Goal: Task Accomplishment & Management: Complete application form

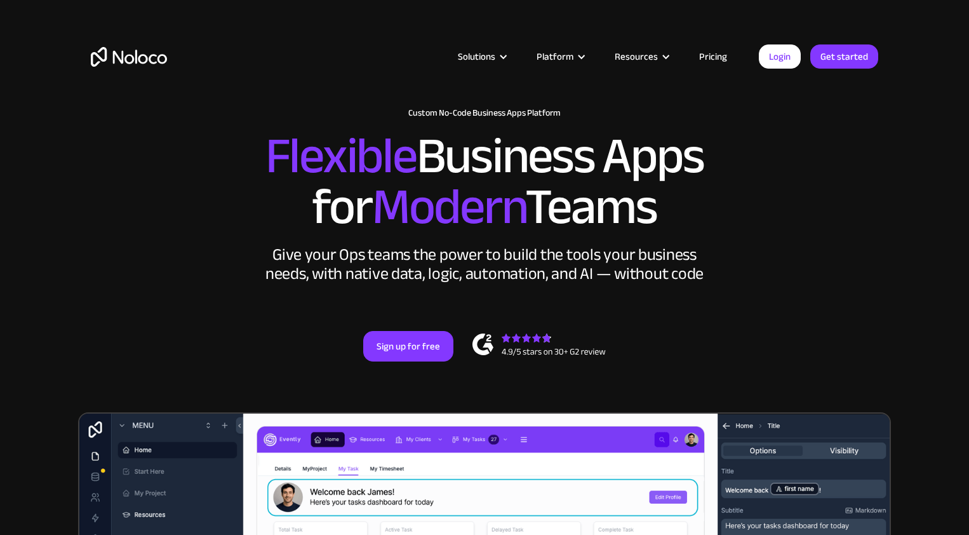
click at [706, 57] on link "Pricing" at bounding box center [713, 56] width 60 height 17
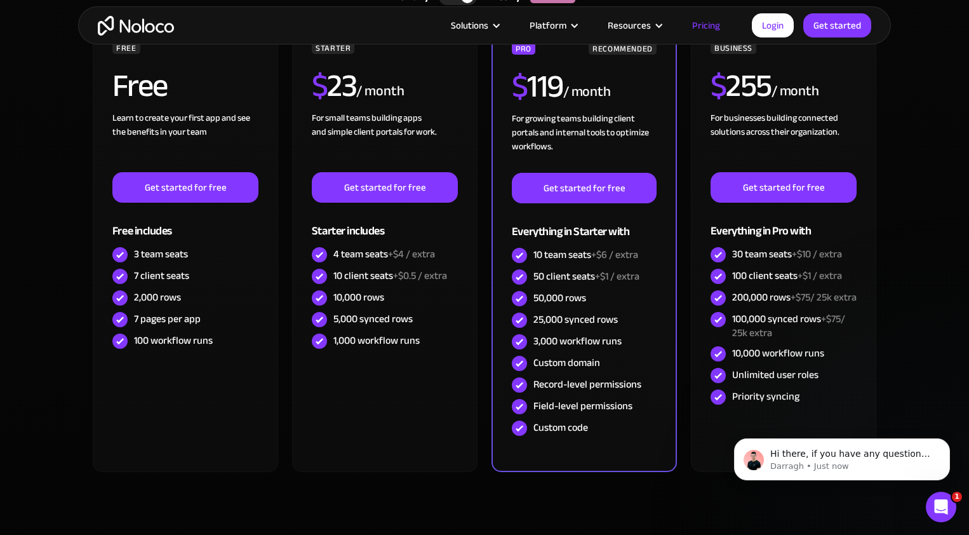
scroll to position [323, 0]
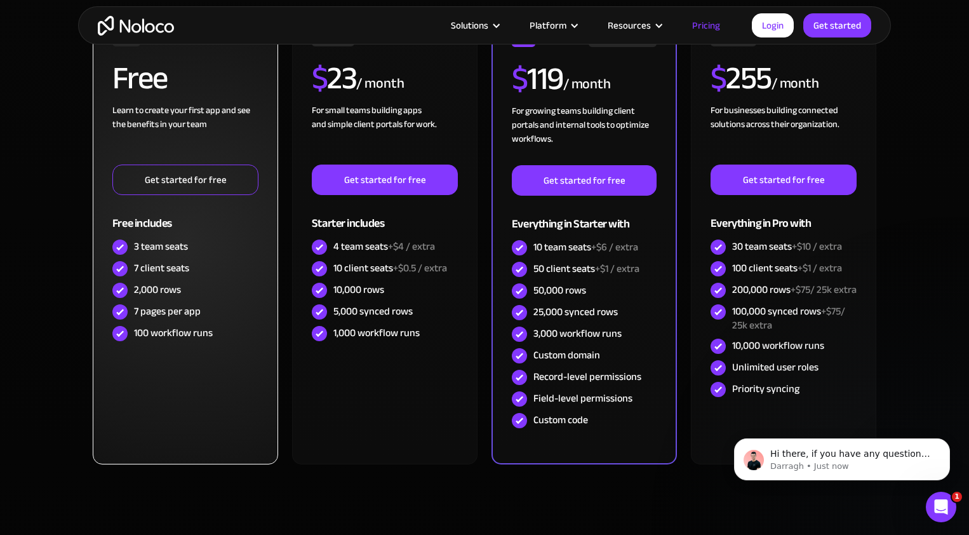
click at [207, 178] on link "Get started for free" at bounding box center [185, 179] width 146 height 30
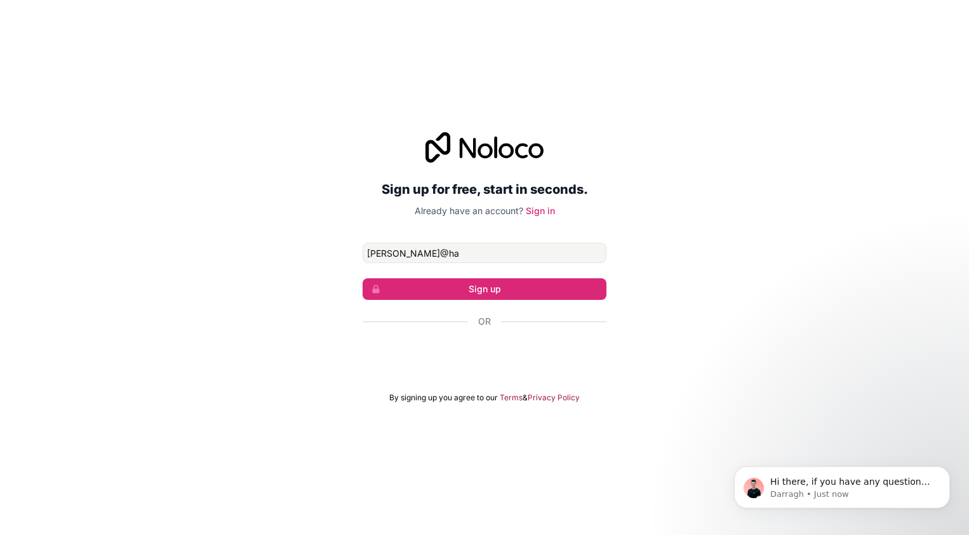
type input "[PERSON_NAME][EMAIL_ADDRESS][DOMAIN_NAME]"
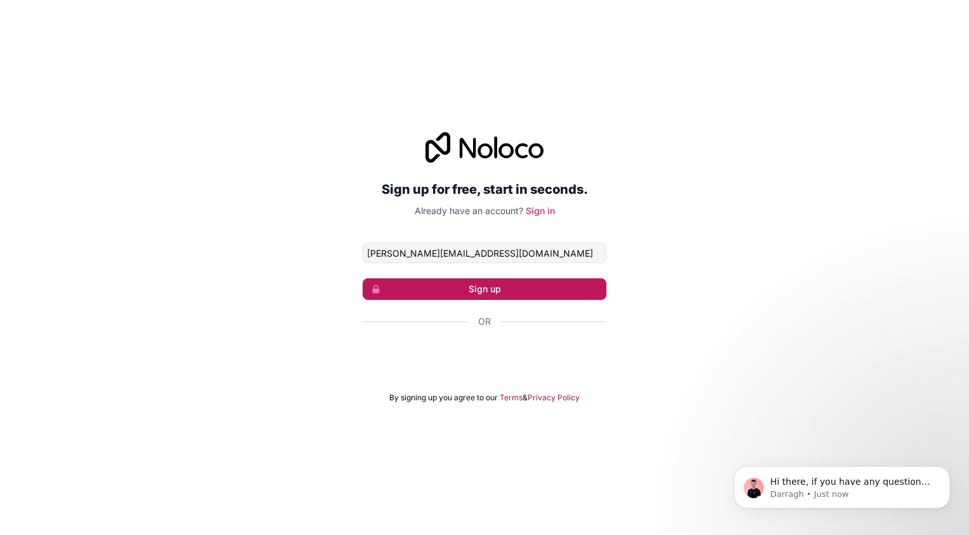
click at [465, 292] on button "Sign up" at bounding box center [484, 289] width 244 height 22
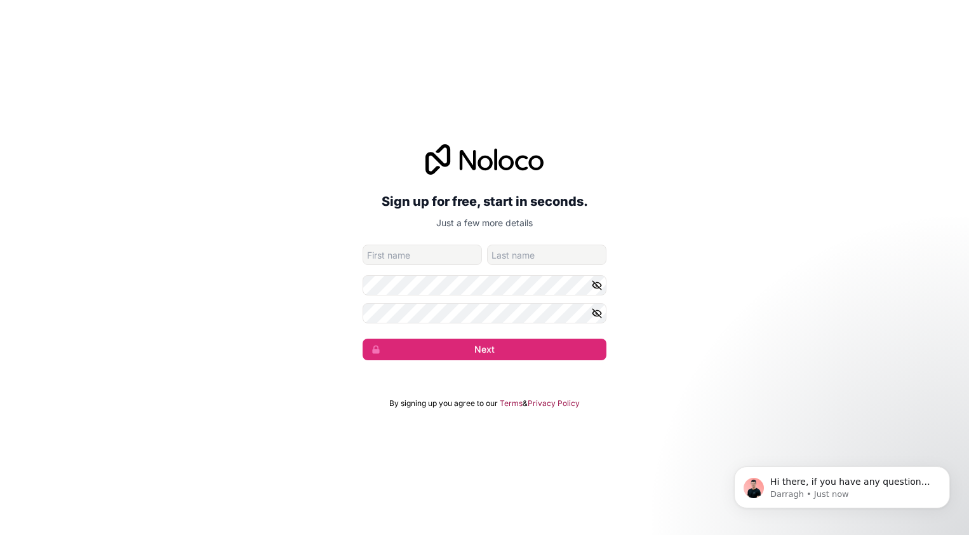
click at [415, 258] on input "given-name" at bounding box center [421, 254] width 119 height 20
type input "[PERSON_NAME]"
click at [362, 338] on button "Next" at bounding box center [484, 349] width 244 height 22
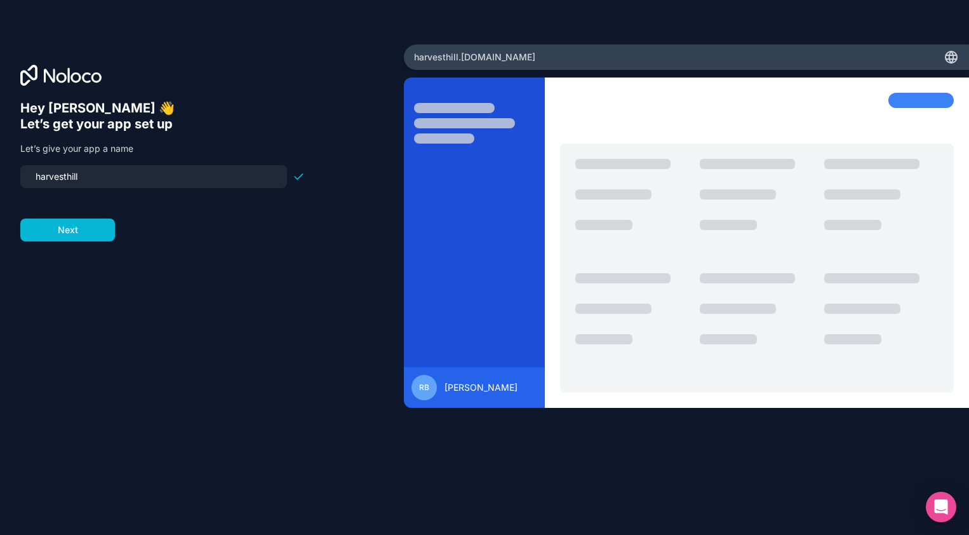
drag, startPoint x: 91, startPoint y: 175, endPoint x: 32, endPoint y: 168, distance: 60.1
click at [32, 168] on input "harvesthill" at bounding box center [153, 177] width 251 height 18
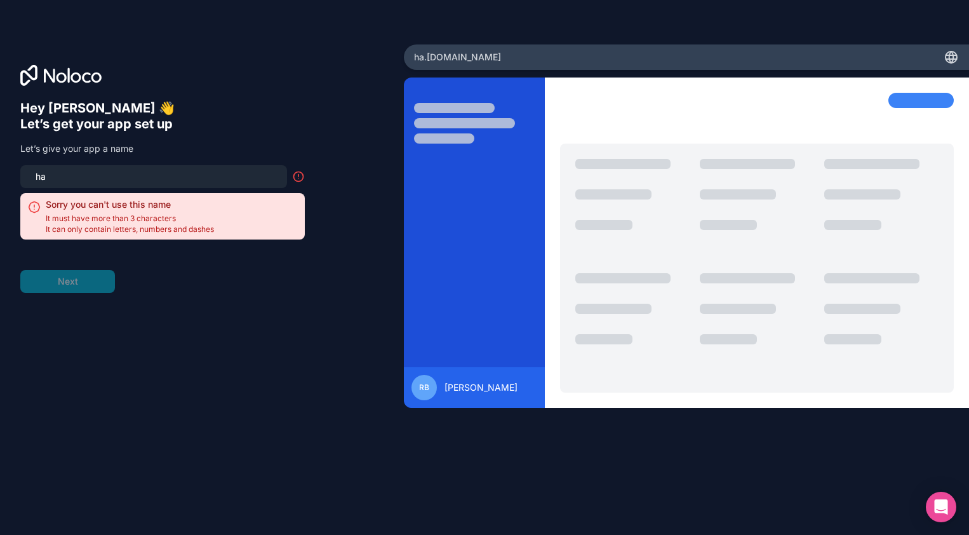
type input "h"
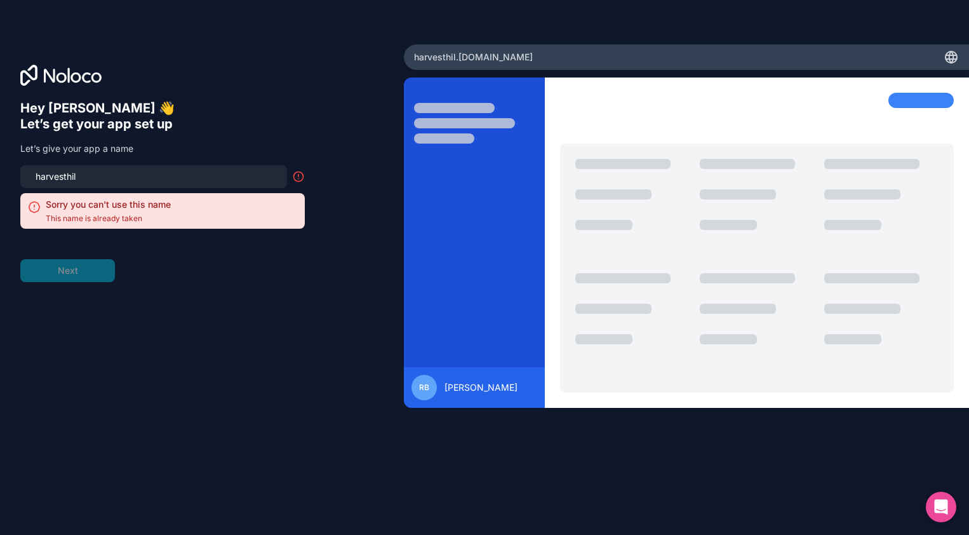
type input "harvesthill"
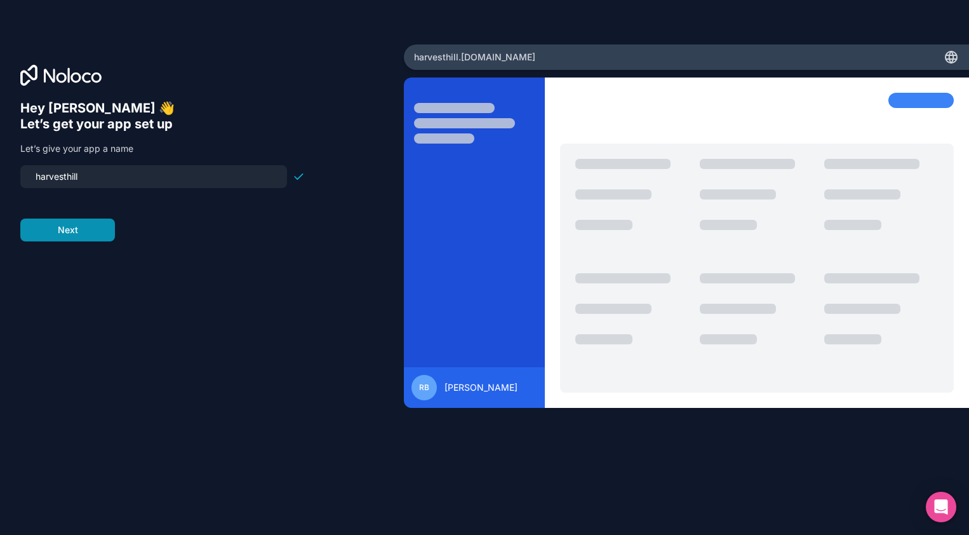
click at [44, 232] on button "Next" at bounding box center [67, 229] width 95 height 23
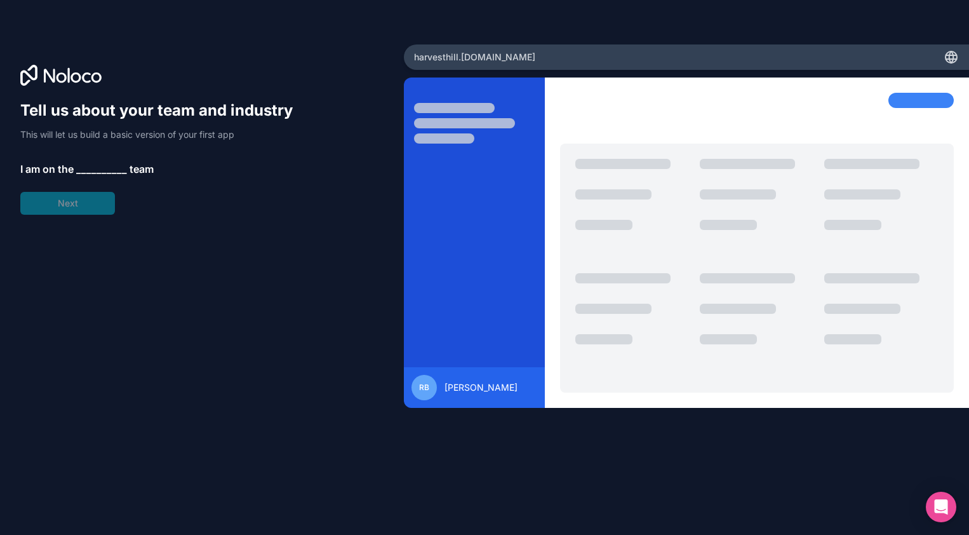
click at [88, 167] on span "__________" at bounding box center [101, 168] width 51 height 15
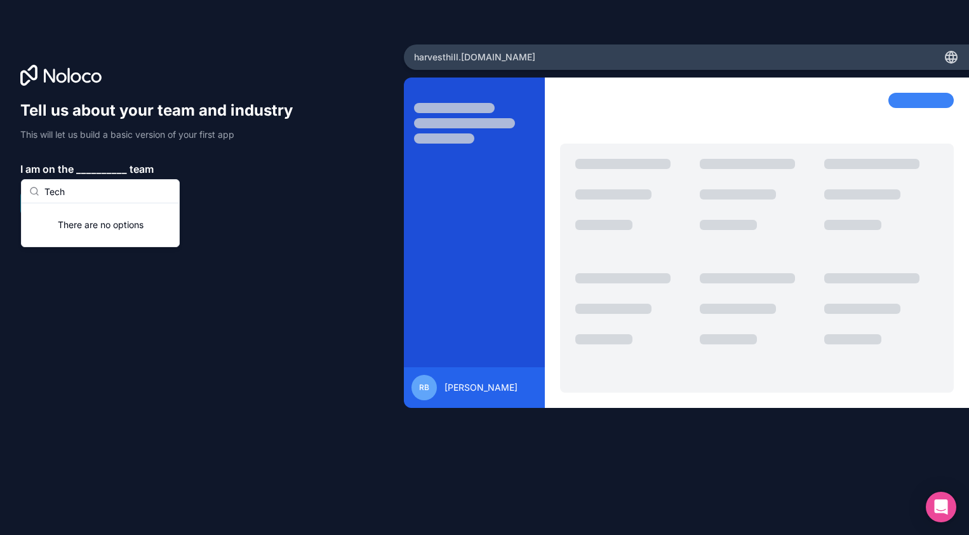
type input "Tech"
click at [225, 189] on div "Tell us about your team and industry This will let us build a basic version of …" at bounding box center [162, 157] width 284 height 114
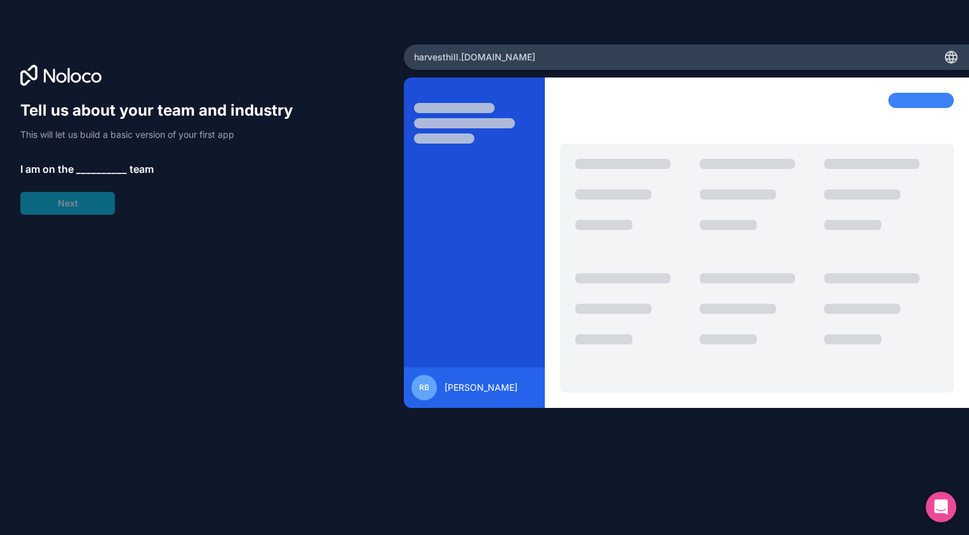
click at [88, 164] on span "__________" at bounding box center [101, 168] width 51 height 15
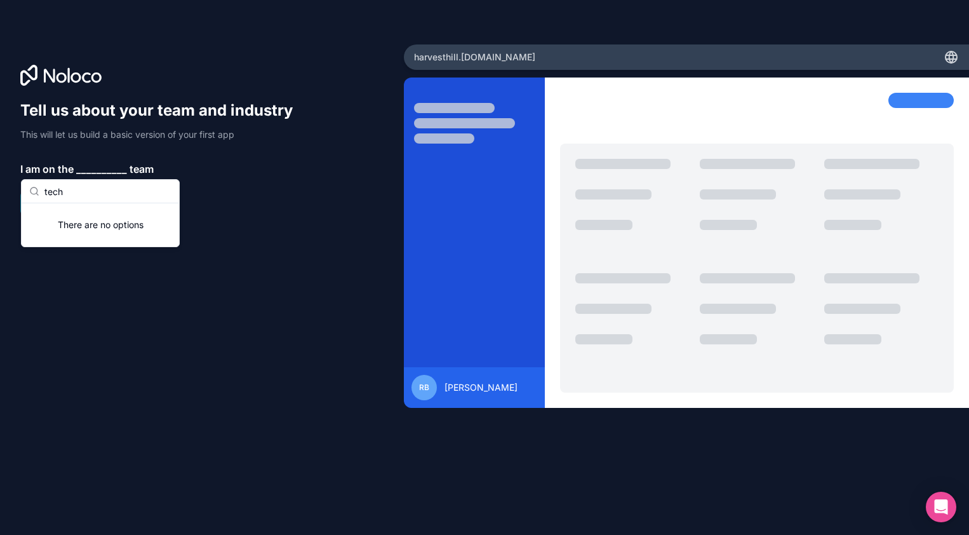
type input "tech"
click at [232, 177] on div "Tell us about your team and industry This will let us build a basic version of …" at bounding box center [162, 157] width 284 height 114
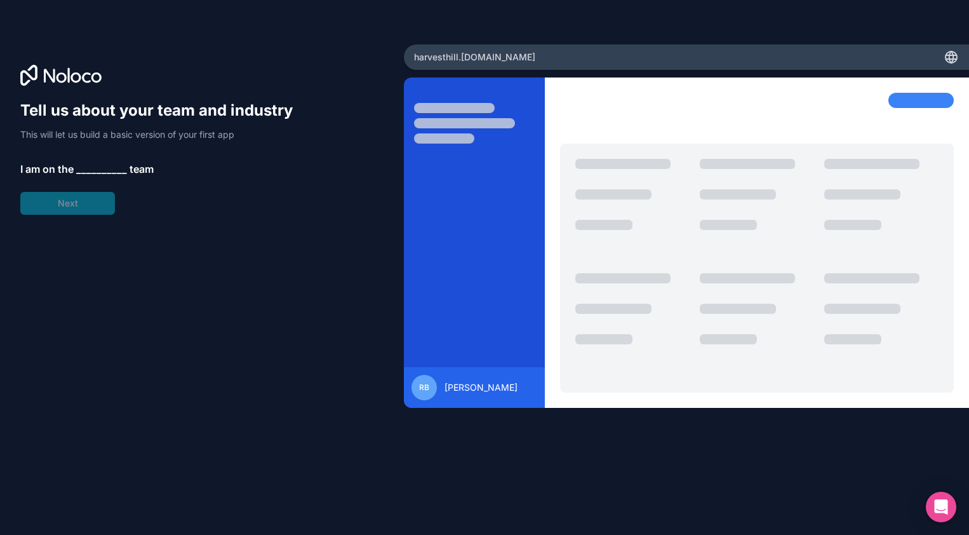
click at [98, 165] on span "__________" at bounding box center [101, 168] width 51 height 15
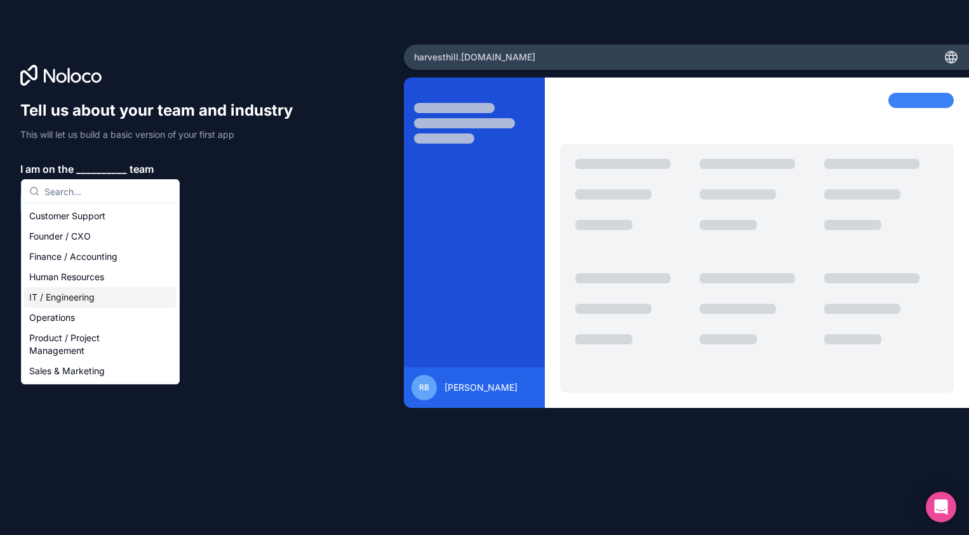
click at [70, 306] on div "IT / Engineering" at bounding box center [100, 297] width 152 height 20
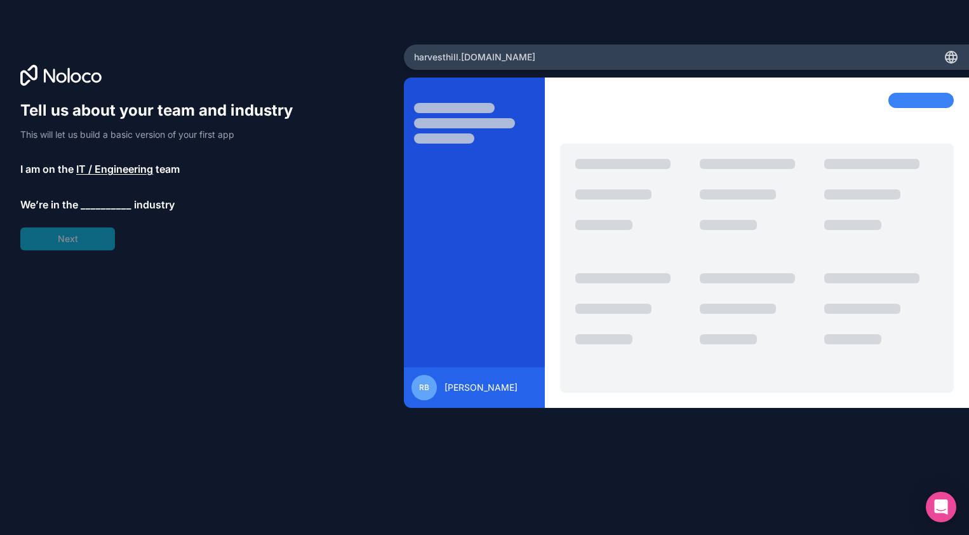
click at [94, 194] on div "Tell us about your team and industry This will let us build a basic version of …" at bounding box center [162, 175] width 284 height 150
click at [94, 204] on span "__________" at bounding box center [106, 204] width 51 height 15
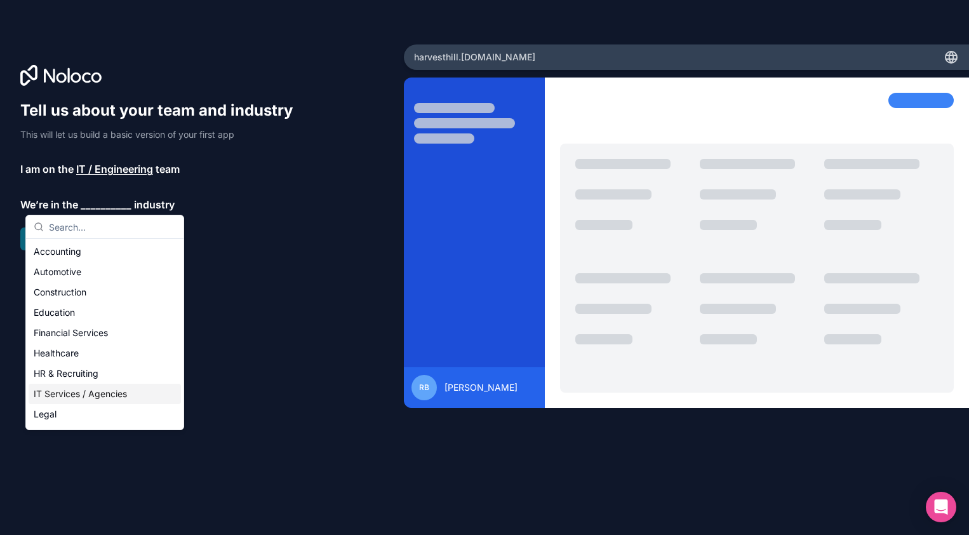
click at [89, 394] on div "IT Services / Agencies" at bounding box center [105, 393] width 152 height 20
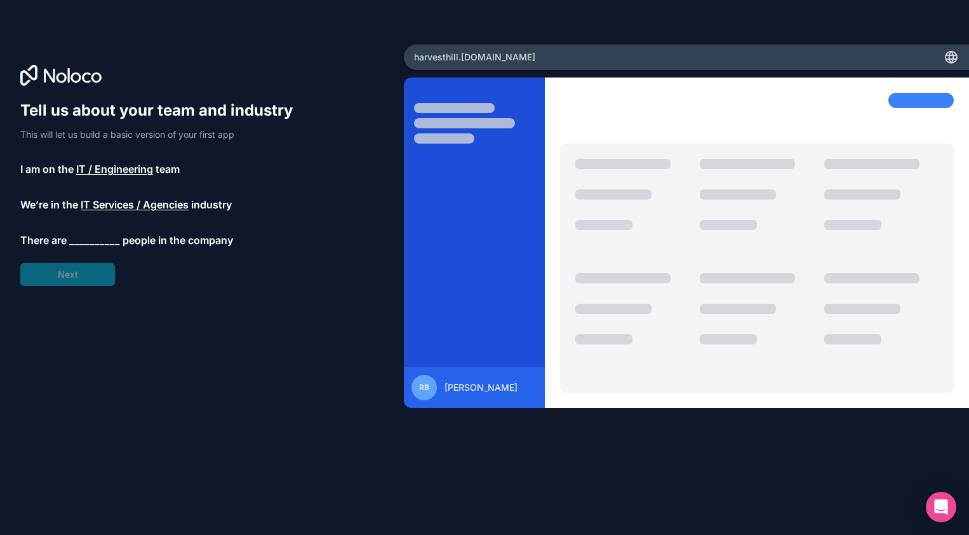
click at [79, 241] on span "__________" at bounding box center [94, 239] width 51 height 15
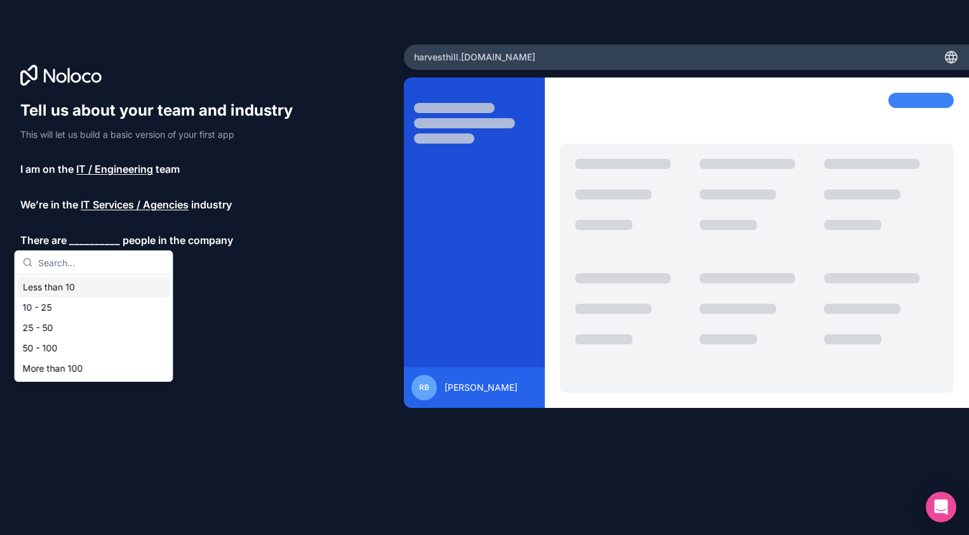
click at [71, 287] on div "Less than 10" at bounding box center [94, 287] width 152 height 20
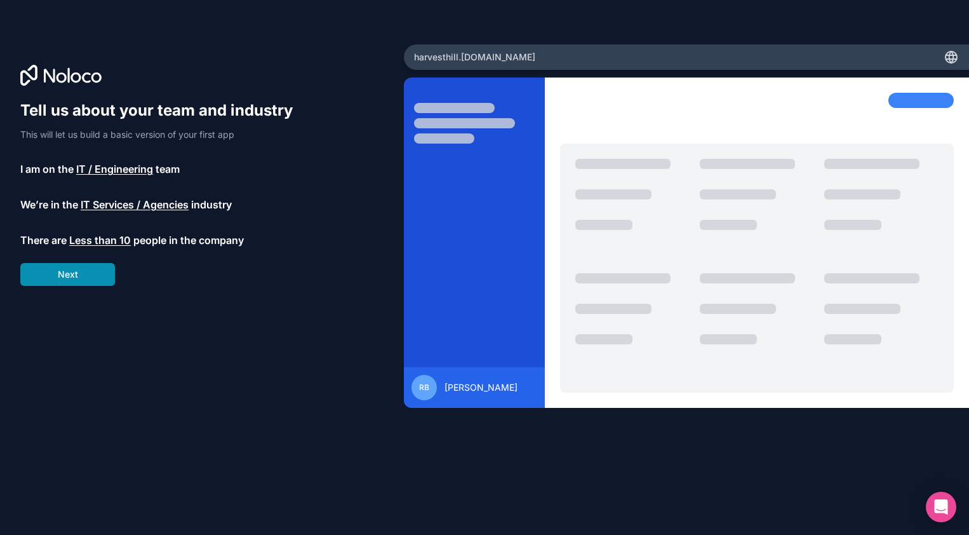
click at [53, 277] on button "Next" at bounding box center [67, 274] width 95 height 23
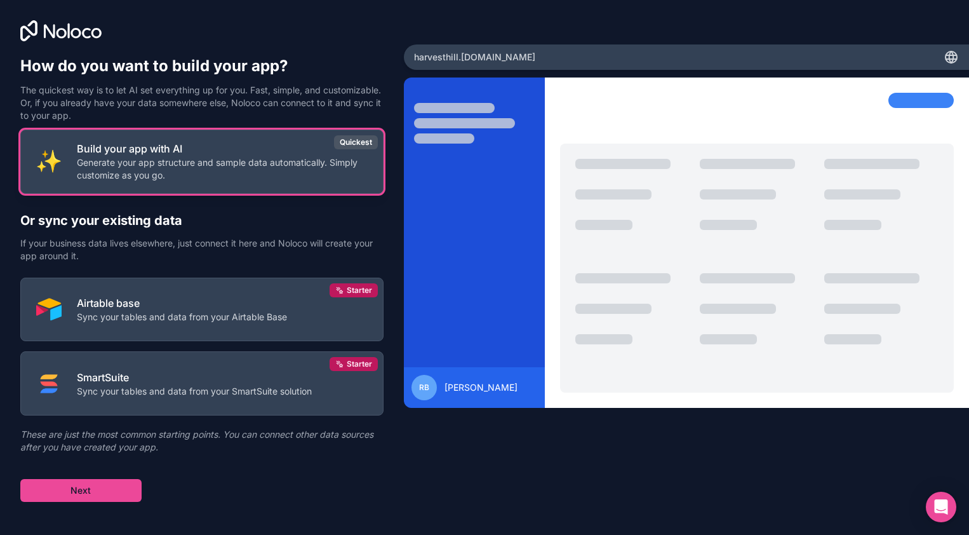
click at [229, 178] on p "Generate your app structure and sample data automatically. Simply customize as …" at bounding box center [222, 168] width 291 height 25
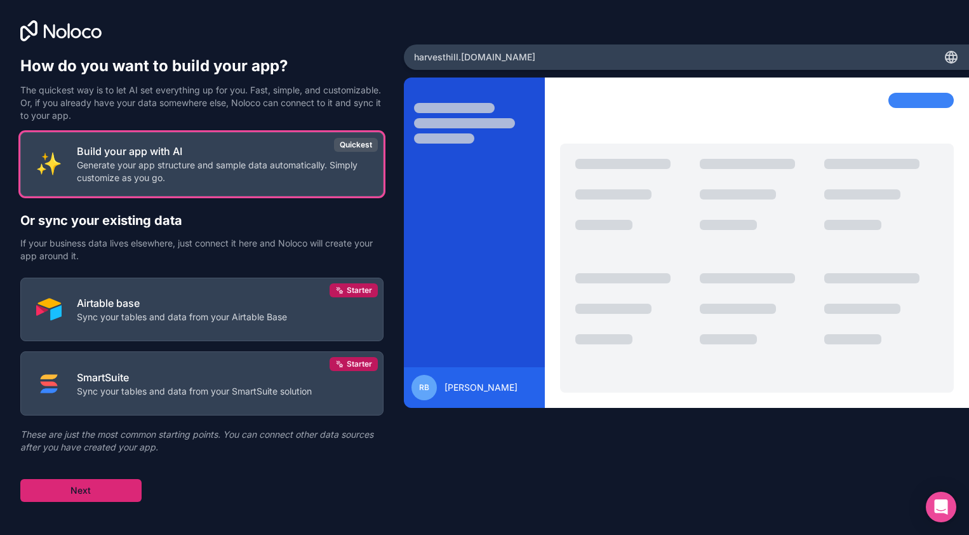
click at [70, 500] on button "Next" at bounding box center [80, 490] width 121 height 23
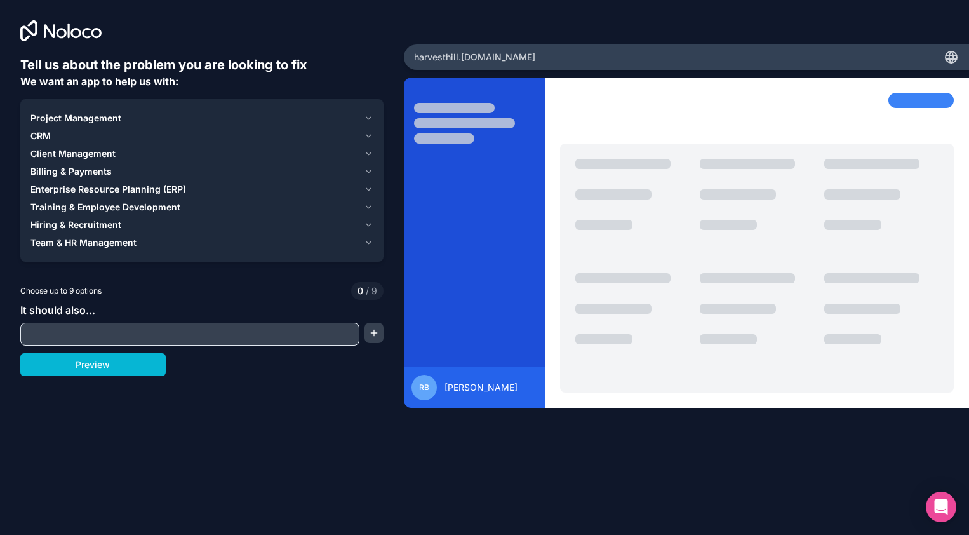
click at [77, 119] on span "Project Management" at bounding box center [75, 118] width 91 height 13
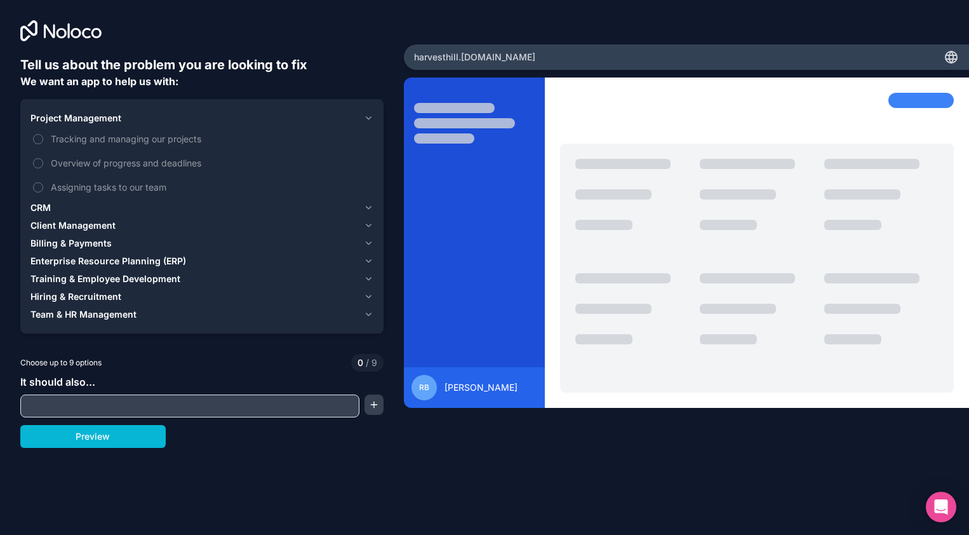
click at [124, 116] on div "Project Management" at bounding box center [194, 118] width 328 height 13
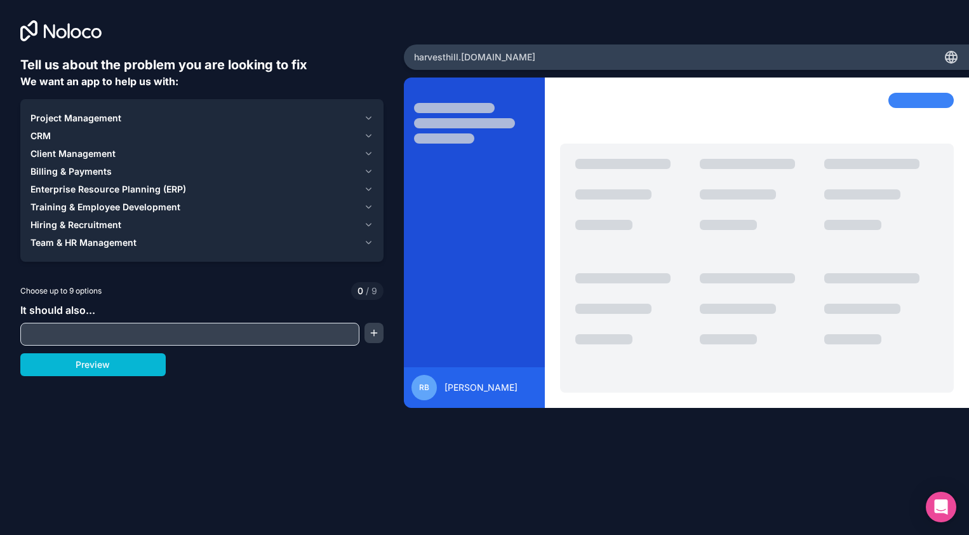
click at [77, 243] on span "Team & HR Management" at bounding box center [83, 242] width 106 height 13
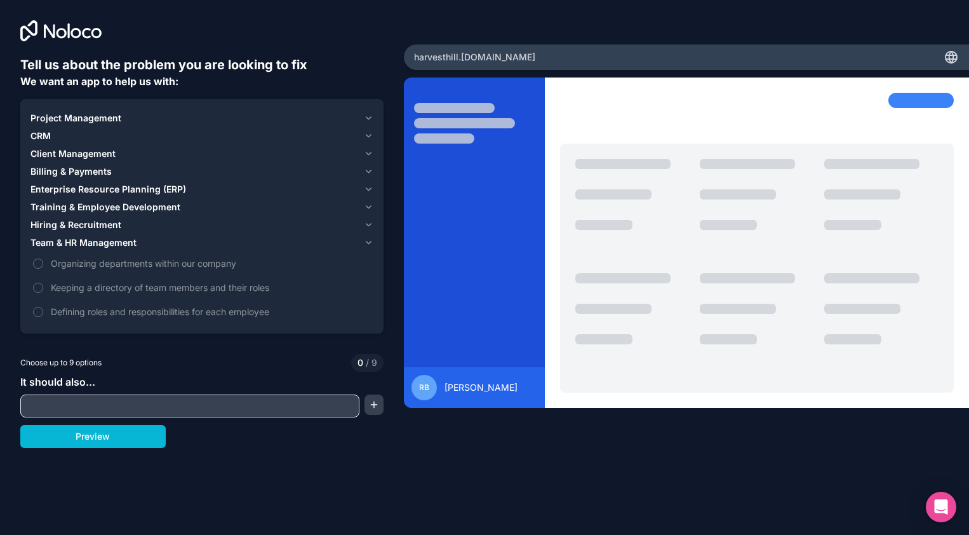
click at [77, 243] on span "Team & HR Management" at bounding box center [83, 242] width 106 height 13
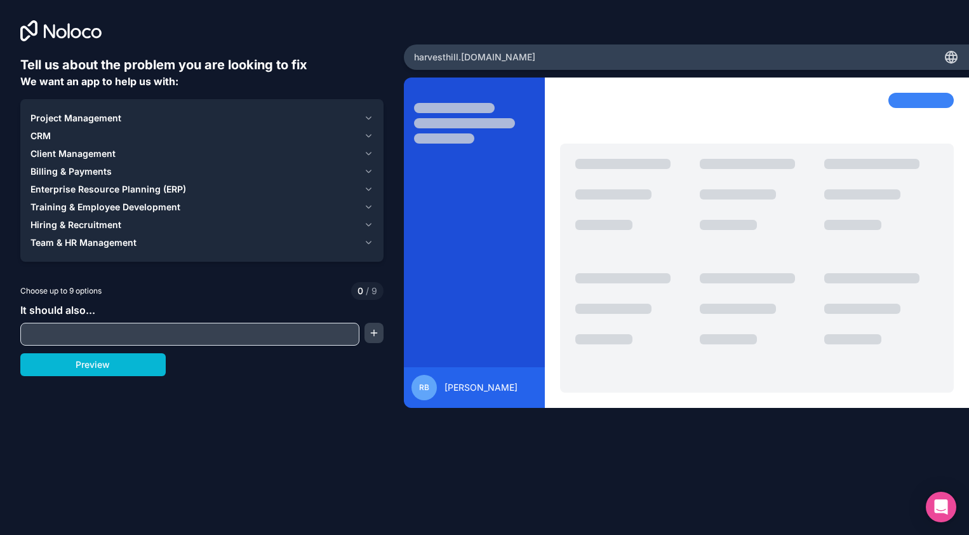
click at [123, 207] on span "Training & Employee Development" at bounding box center [105, 207] width 150 height 13
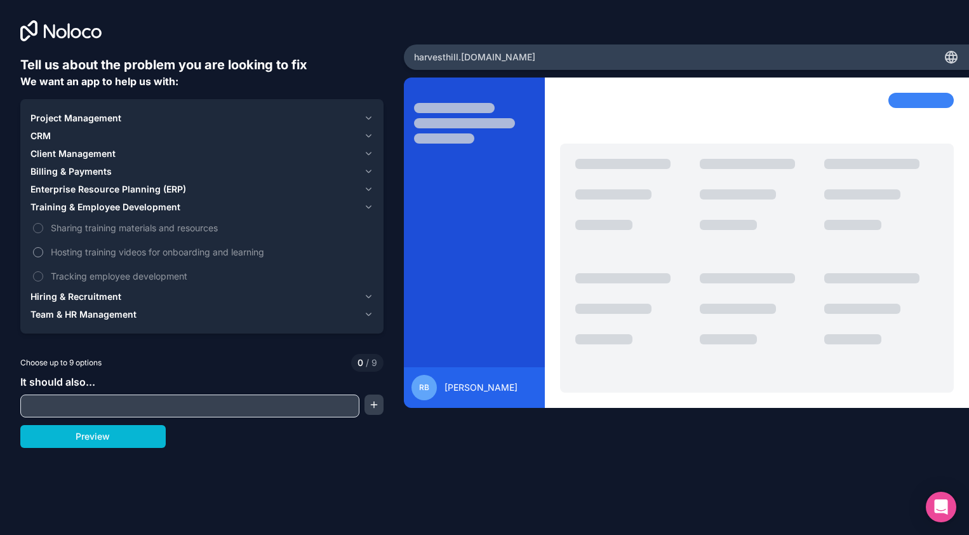
click at [103, 249] on span "Hosting training videos for onboarding and learning" at bounding box center [211, 251] width 320 height 13
click at [43, 249] on button "Hosting training videos for onboarding and learning" at bounding box center [38, 252] width 10 height 10
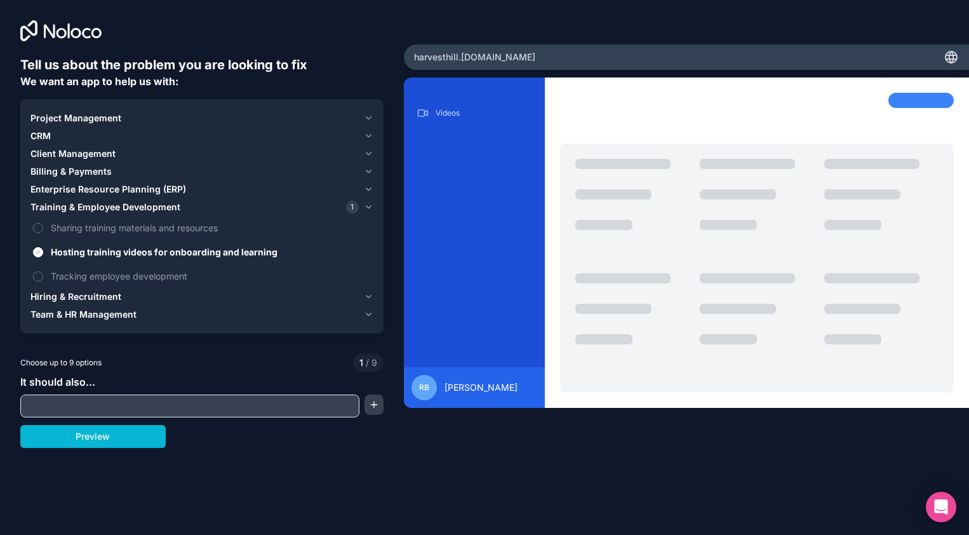
click at [75, 407] on input "text" at bounding box center [189, 406] width 333 height 18
type input "C"
type input "A"
type input "have checklists"
click at [79, 442] on button "Preview" at bounding box center [92, 436] width 145 height 23
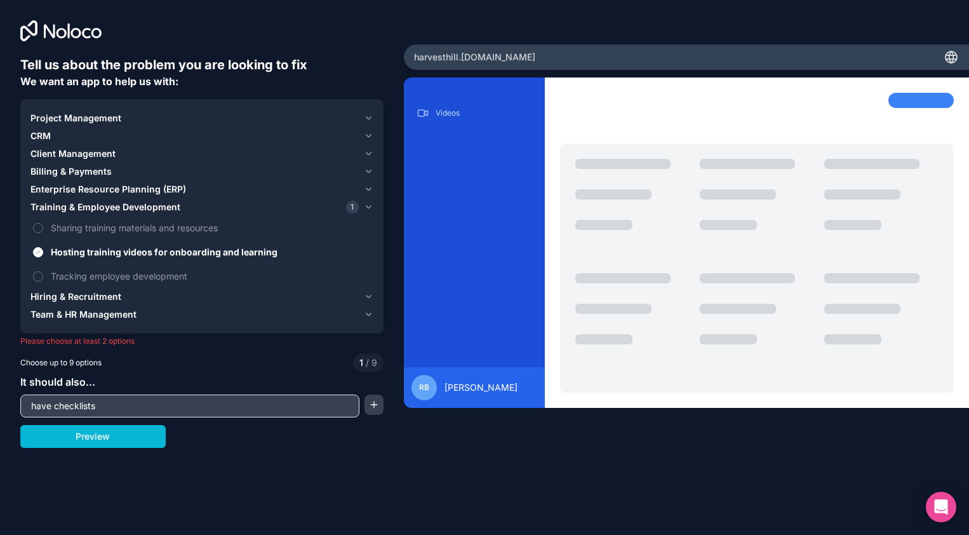
click at [72, 213] on button "Training & Employee Development 1" at bounding box center [201, 207] width 343 height 18
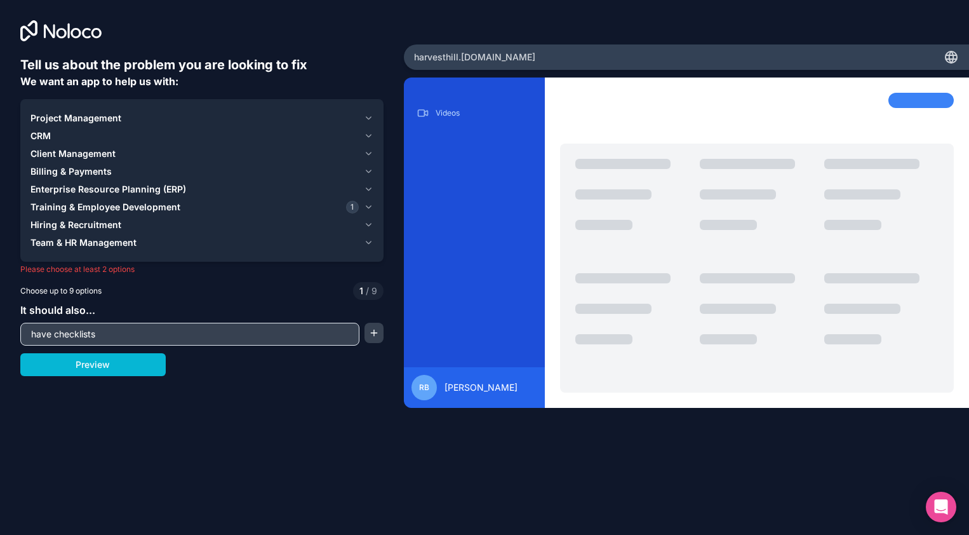
click at [117, 243] on span "Team & HR Management" at bounding box center [83, 242] width 106 height 13
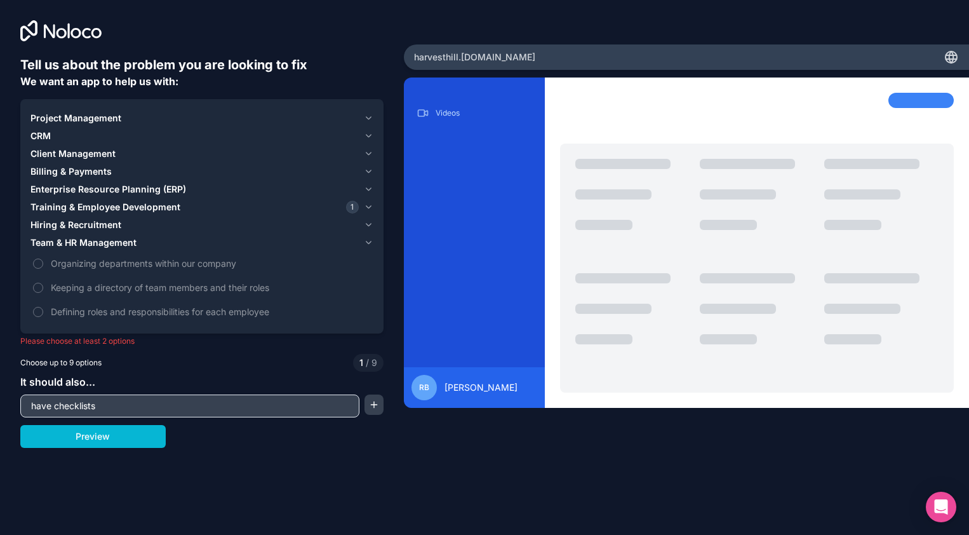
click at [117, 243] on span "Team & HR Management" at bounding box center [83, 242] width 106 height 13
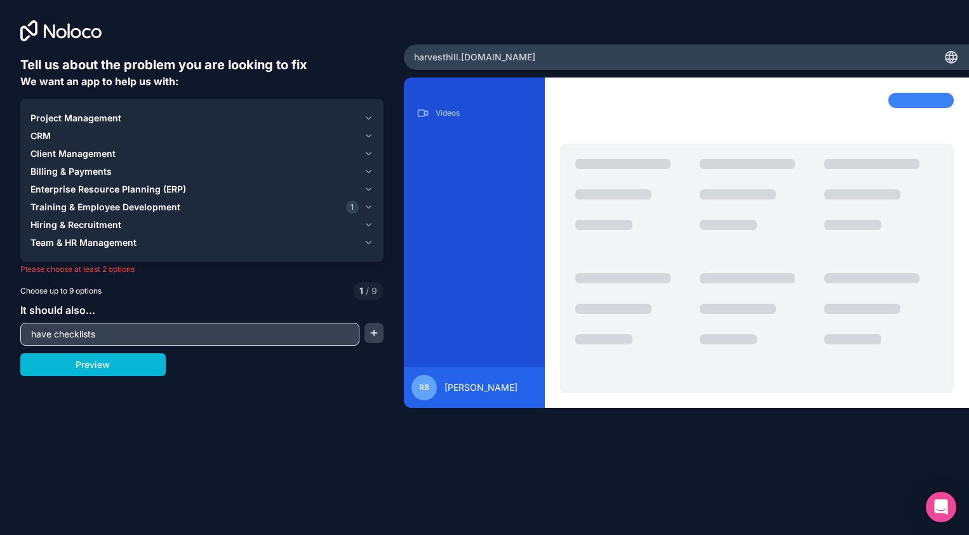
click at [67, 140] on div "CRM" at bounding box center [194, 136] width 328 height 13
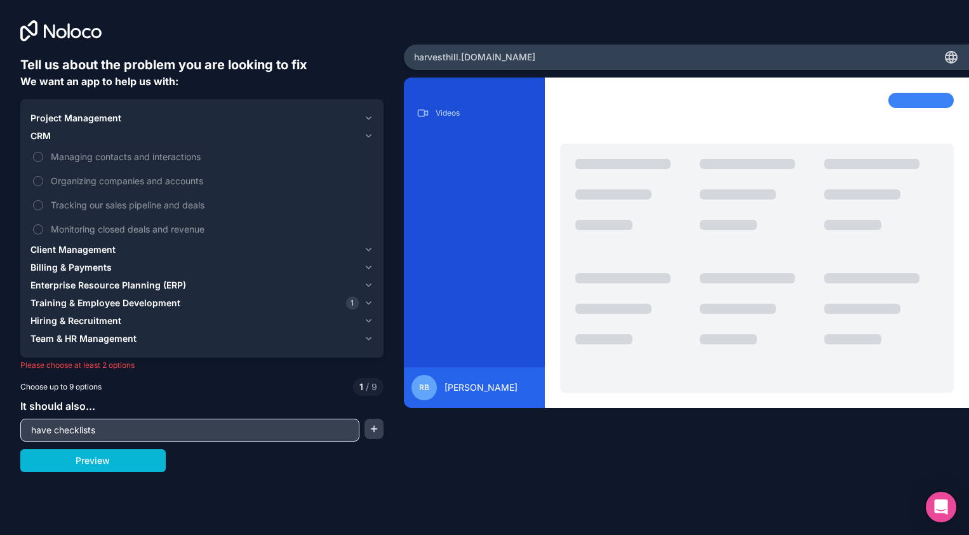
click at [57, 134] on div "CRM" at bounding box center [194, 136] width 328 height 13
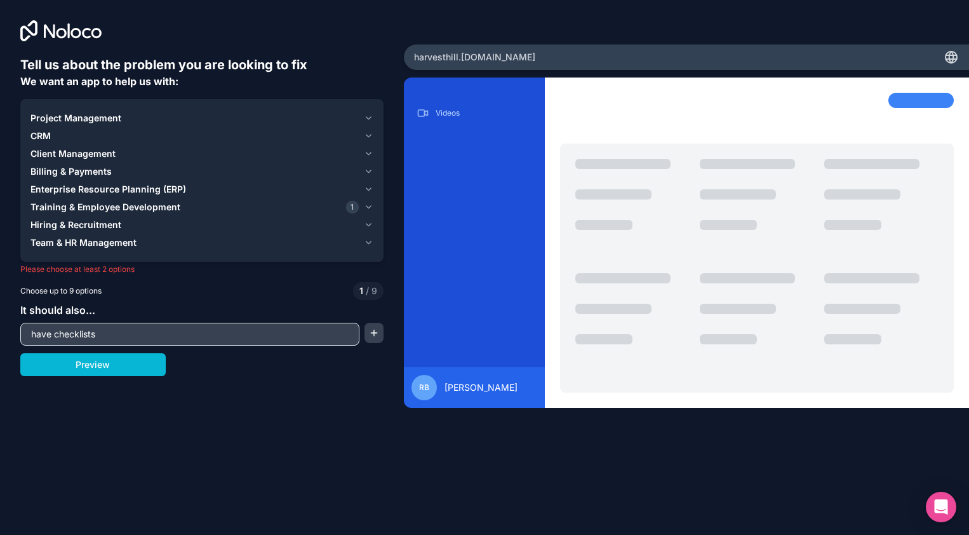
click at [98, 188] on span "Enterprise Resource Planning (ERP)" at bounding box center [108, 189] width 156 height 13
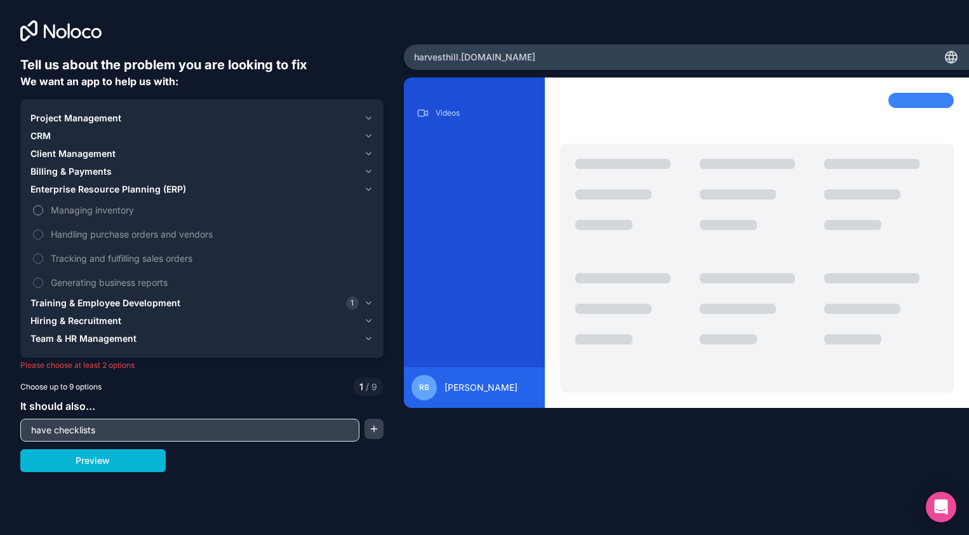
click at [72, 206] on span "Managing inventory" at bounding box center [211, 209] width 320 height 13
click at [43, 206] on button "Managing inventory" at bounding box center [38, 210] width 10 height 10
click at [131, 189] on span "Enterprise Resource Planning (ERP)" at bounding box center [108, 189] width 156 height 13
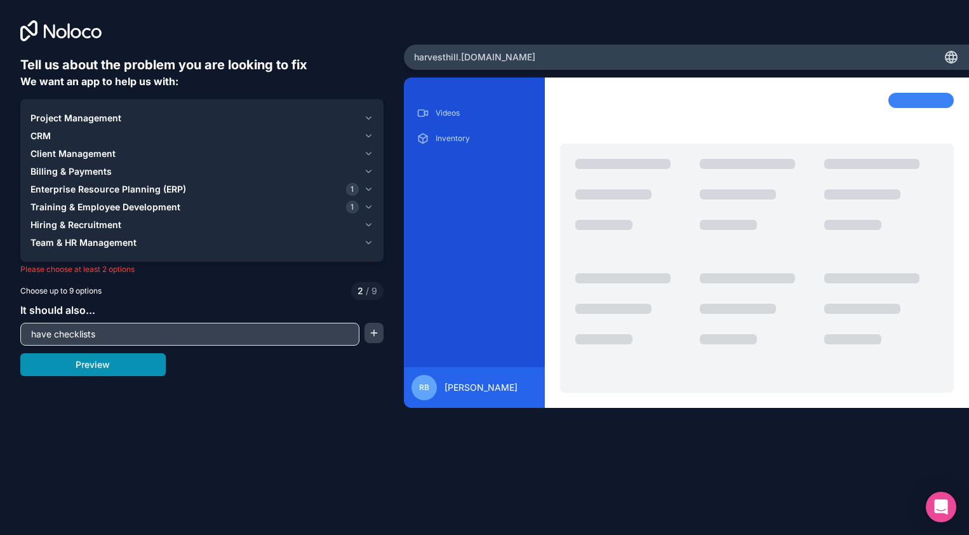
click at [88, 361] on button "Preview" at bounding box center [92, 364] width 145 height 23
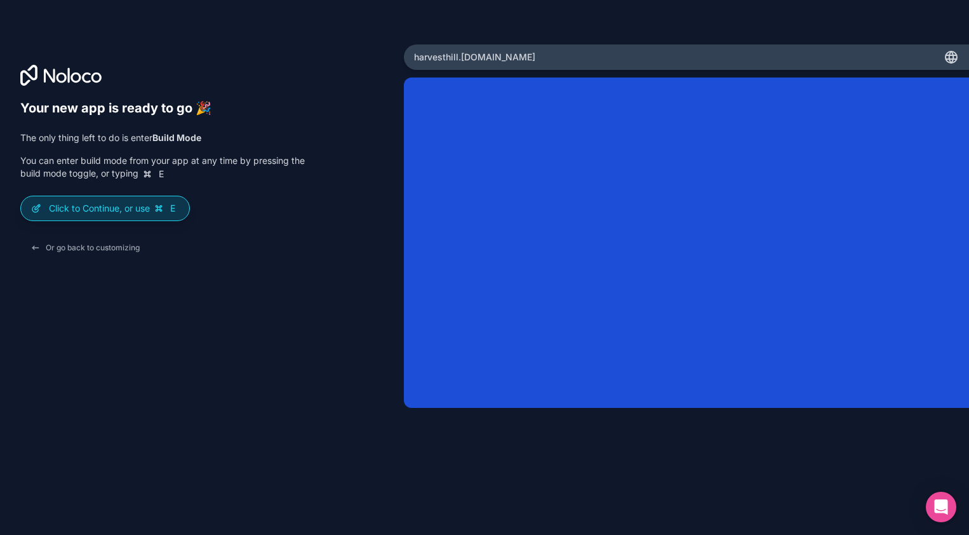
click at [90, 206] on p "Click to Continue, or use E" at bounding box center [114, 208] width 130 height 13
